Goal: Transaction & Acquisition: Purchase product/service

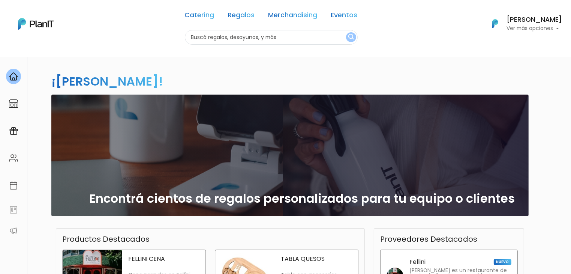
click at [237, 39] on input "text" at bounding box center [271, 37] width 173 height 15
click at [515, 29] on p "Ver más opciones" at bounding box center [533, 28] width 55 height 5
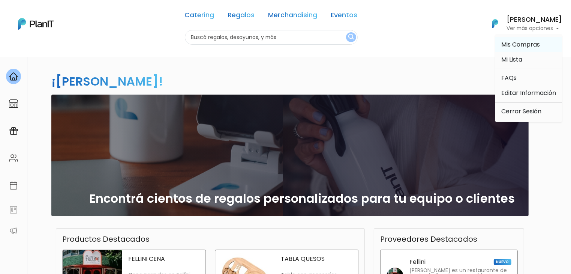
click at [509, 43] on span "Mis Compras" at bounding box center [520, 44] width 39 height 9
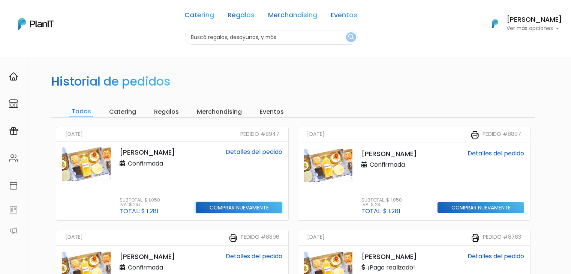
click at [206, 207] on input "Comprar nuevamente" at bounding box center [239, 207] width 87 height 11
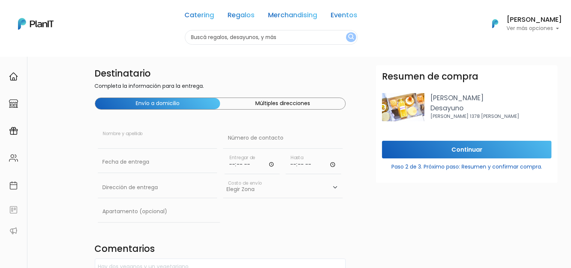
click at [138, 141] on input "text" at bounding box center [158, 137] width 120 height 21
paste input "Eduardo Techera"
type input "Eduardo Techera"
click at [278, 136] on input "text" at bounding box center [283, 137] width 120 height 21
paste input "093 721 268"
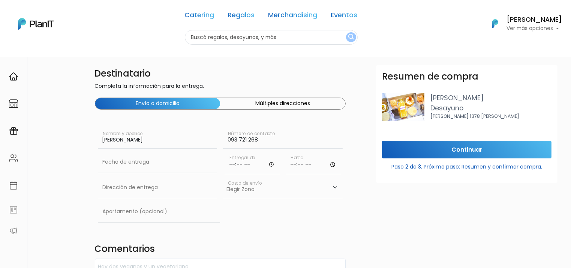
type input "093 721 268"
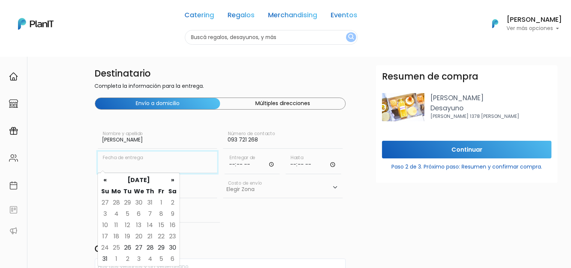
click at [156, 161] on input "text" at bounding box center [158, 161] width 120 height 21
click at [139, 246] on td "27" at bounding box center [138, 247] width 11 height 11
type input "27/08/2025"
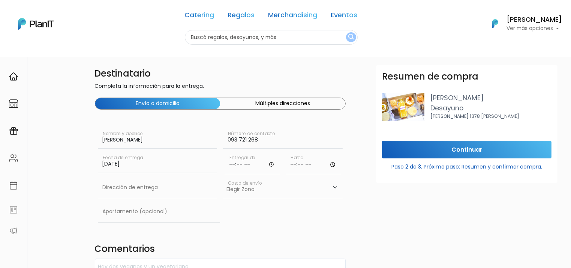
click at [234, 163] on input "time" at bounding box center [252, 162] width 55 height 22
type input "10:00"
click at [234, 163] on input "10:00" at bounding box center [252, 162] width 55 height 22
click at [295, 164] on input "time" at bounding box center [313, 162] width 55 height 22
type input "12:00"
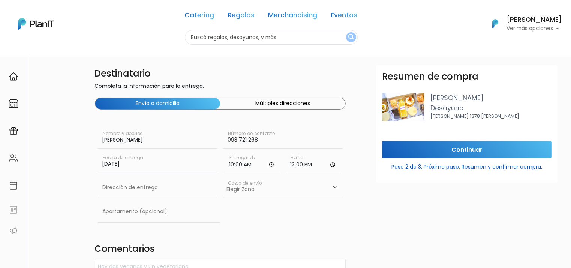
click at [274, 190] on select "Elegir Zona Zona américa- $600 Montevideo- $250" at bounding box center [283, 187] width 120 height 21
select select "10"
click at [223, 177] on select "Elegir Zona Zona américa- $600 Montevideo- $250" at bounding box center [283, 187] width 120 height 21
click at [129, 190] on input "text" at bounding box center [158, 187] width 120 height 21
paste input "Constituyente 1891"
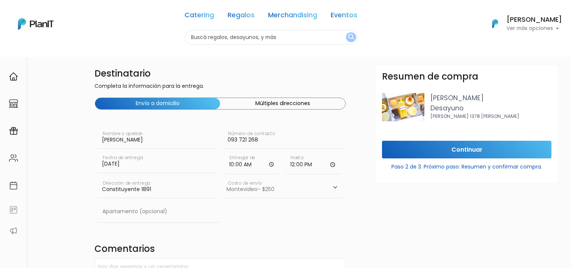
type input "Constituyente 1891"
click at [241, 233] on div "Destinatario Completa la información para la entrega. Envío a domicilio Múltipl…" at bounding box center [220, 262] width 260 height 394
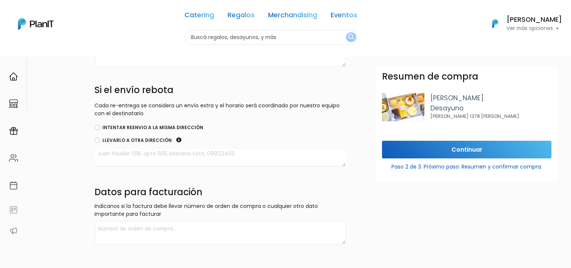
scroll to position [221, 0]
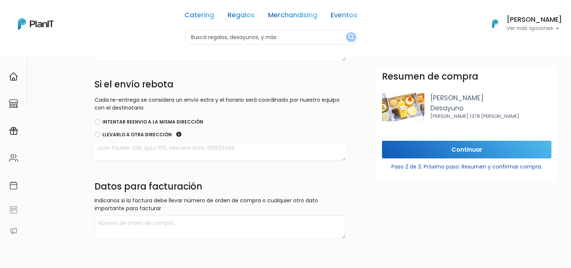
click at [115, 118] on label "Intentar reenvio a la misma dirección" at bounding box center [153, 121] width 101 height 7
click at [100, 119] on input "Intentar reenvio a la misma dirección" at bounding box center [97, 121] width 5 height 5
radio input "true"
click at [425, 146] on input "Continuar" at bounding box center [466, 150] width 169 height 18
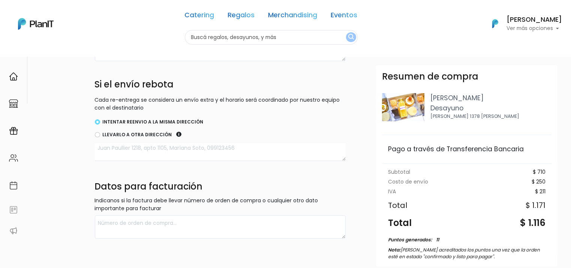
scroll to position [64, 0]
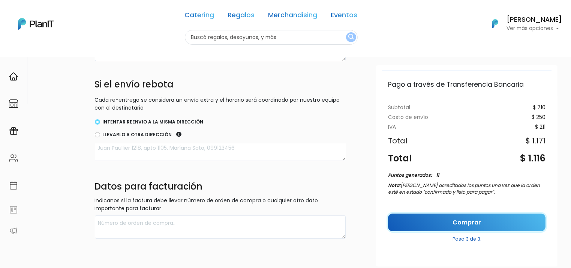
click at [445, 223] on link "Comprar" at bounding box center [466, 222] width 157 height 18
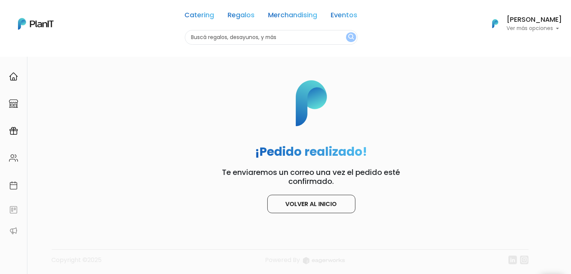
click at [513, 32] on button "Mauro Matoso Ver más opciones" at bounding box center [521, 23] width 79 height 19
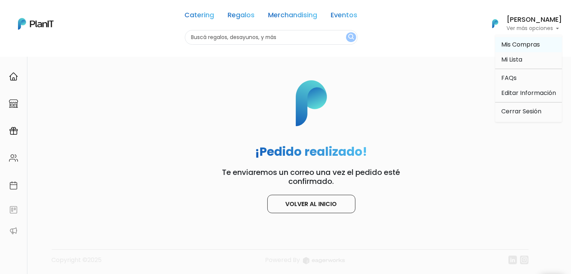
click at [508, 48] on span "Mis Compras" at bounding box center [520, 44] width 39 height 9
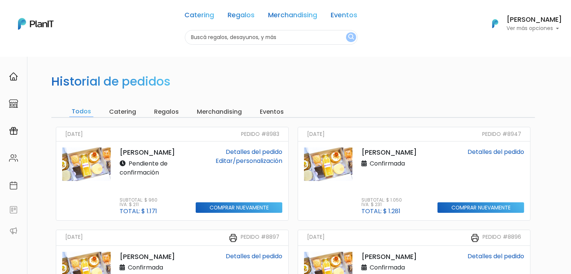
click at [254, 159] on link "Editar/personalización" at bounding box center [249, 160] width 67 height 9
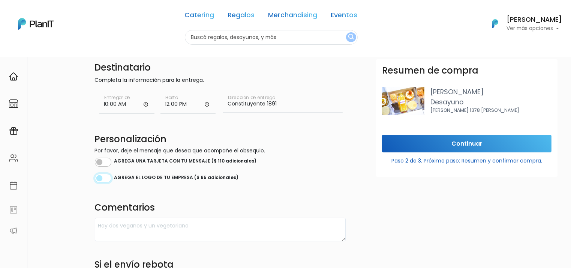
click at [98, 180] on input "checkbox" at bounding box center [103, 178] width 16 height 9
checkbox input "true"
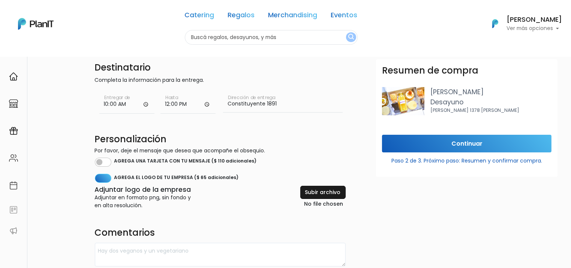
click at [313, 195] on input "file" at bounding box center [305, 197] width 80 height 23
type input "C:\fakepath\WhatsApp Image [DATE] 10.29.29.jpeg"
click at [424, 135] on input "Continuar" at bounding box center [466, 144] width 169 height 18
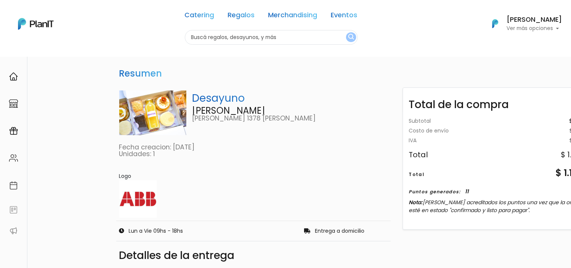
click at [526, 29] on p "Ver más opciones" at bounding box center [533, 28] width 55 height 5
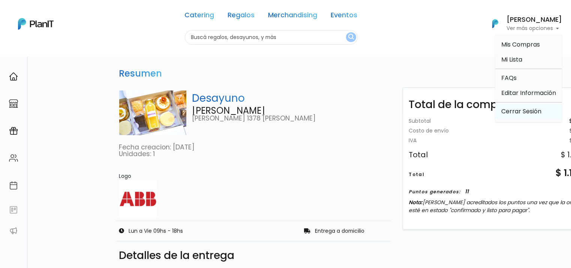
click at [526, 110] on link "Cerrar Sesión" at bounding box center [528, 111] width 67 height 15
